Goal: Information Seeking & Learning: Find specific fact

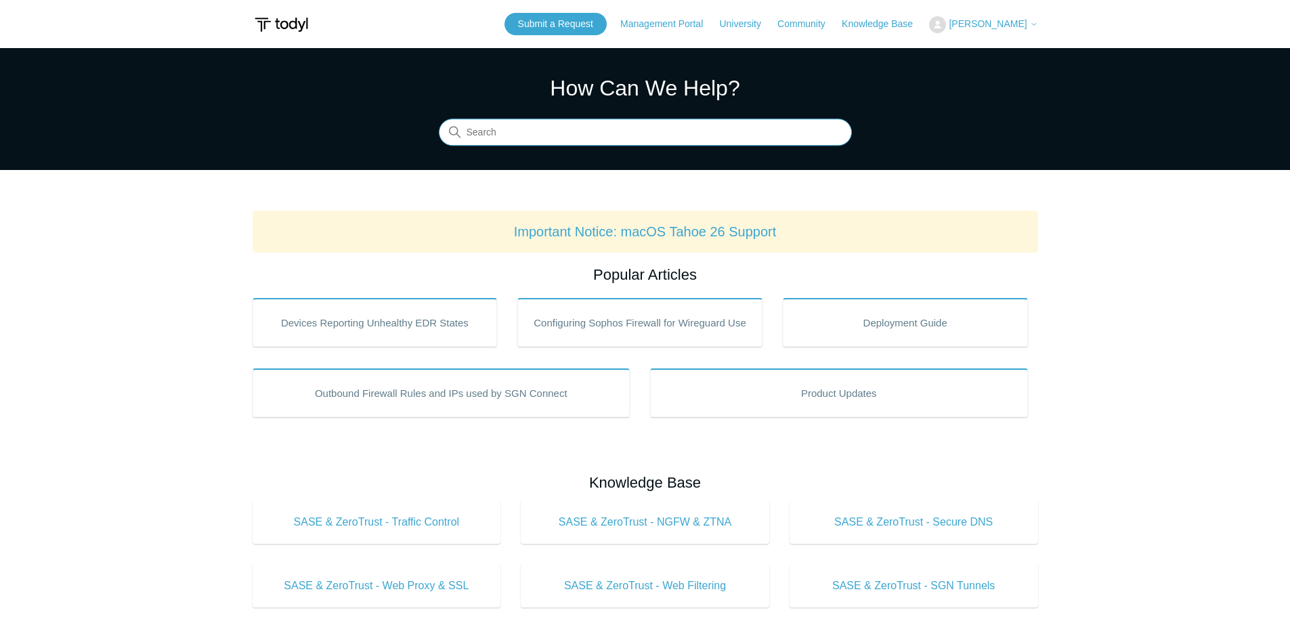
click at [582, 136] on input "Search" at bounding box center [645, 132] width 413 height 27
type input "server 2012"
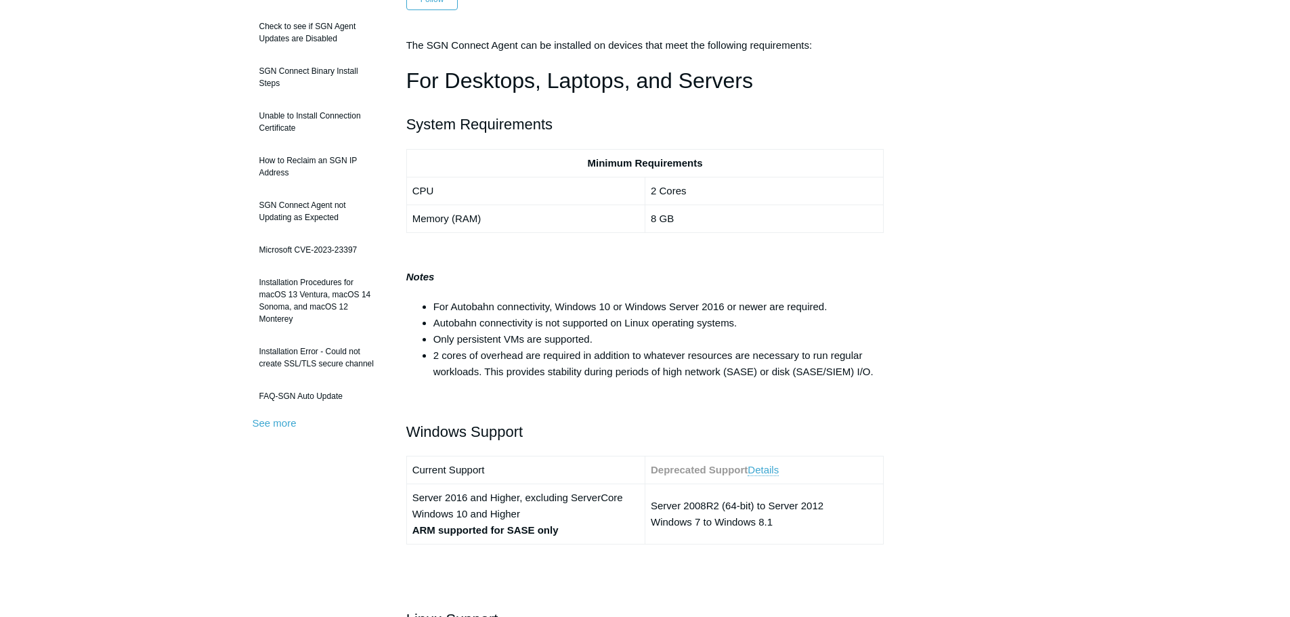
scroll to position [271, 0]
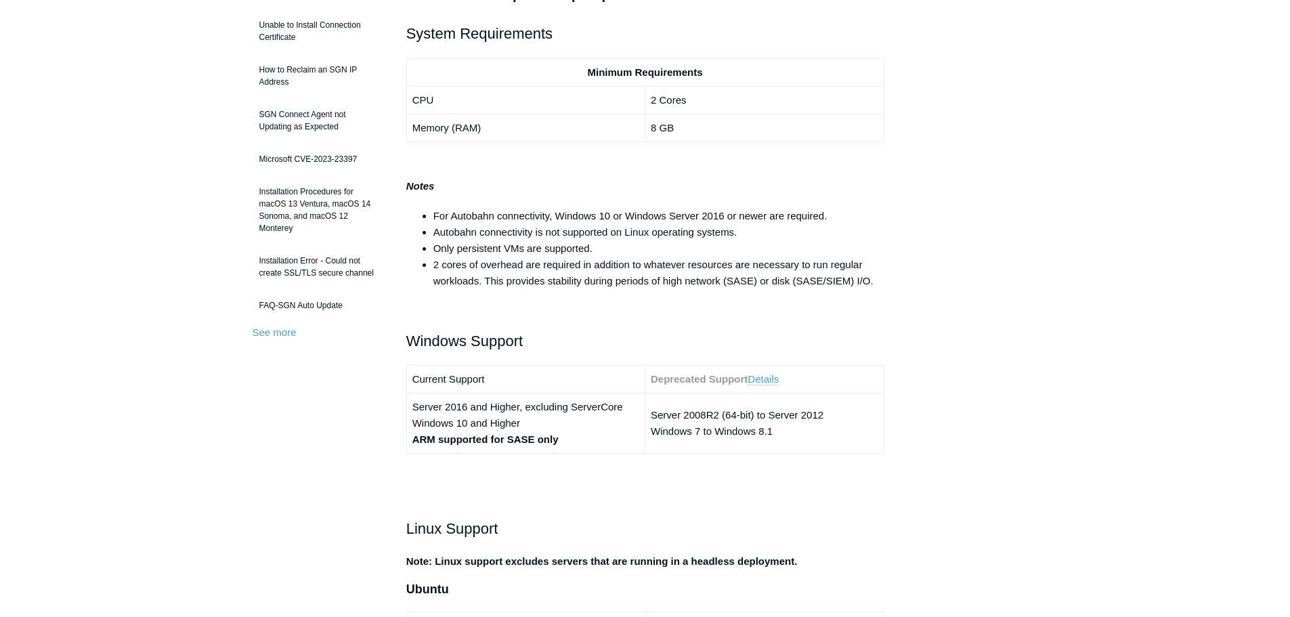
click at [762, 377] on link "Details" at bounding box center [763, 379] width 31 height 12
